Goal: Find specific page/section: Find specific page/section

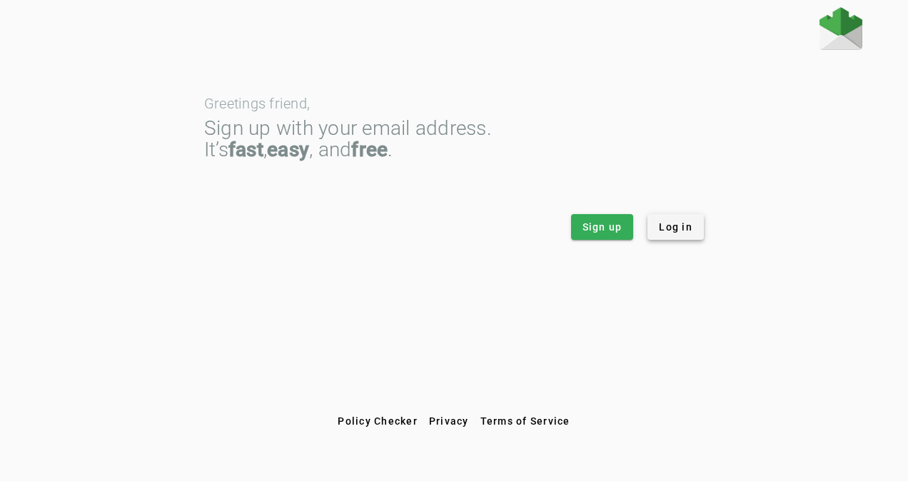
click at [675, 221] on span "Log in" at bounding box center [676, 227] width 34 height 14
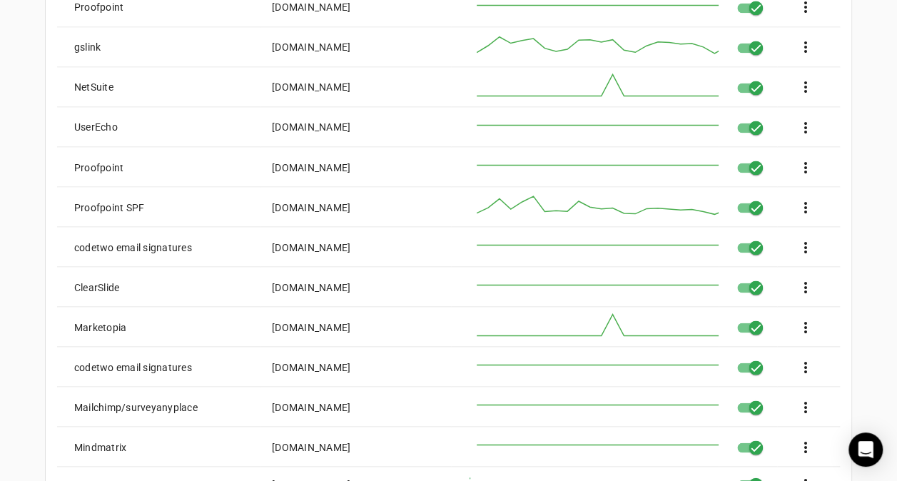
scroll to position [1215, 0]
